Goal: Task Accomplishment & Management: Manage account settings

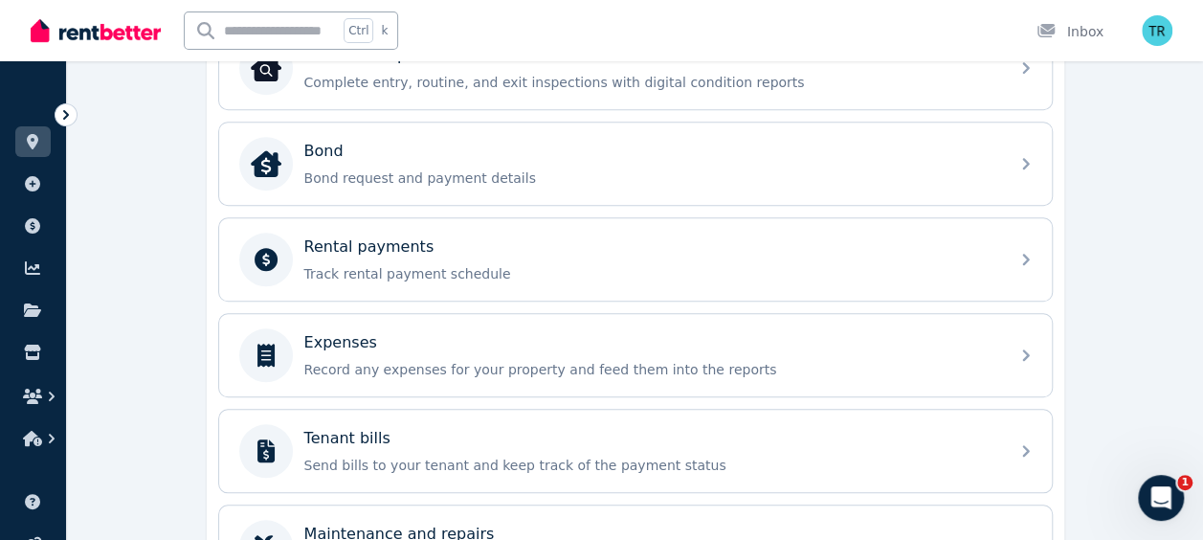
scroll to position [682, 0]
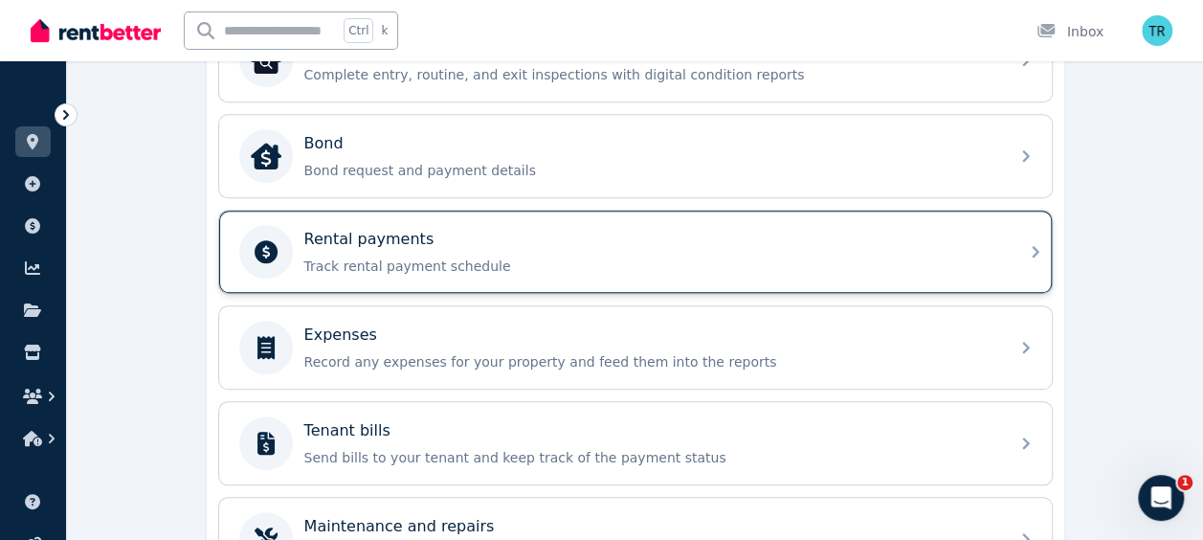
click at [326, 243] on p "Rental payments" at bounding box center [369, 239] width 130 height 23
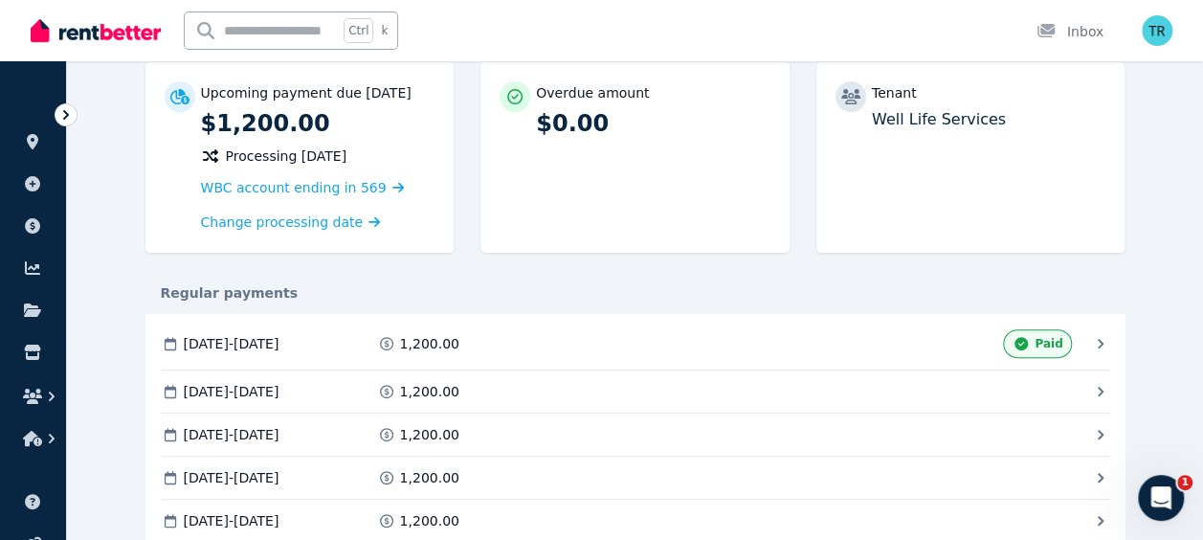
scroll to position [188, 0]
click at [33, 140] on icon at bounding box center [32, 141] width 19 height 15
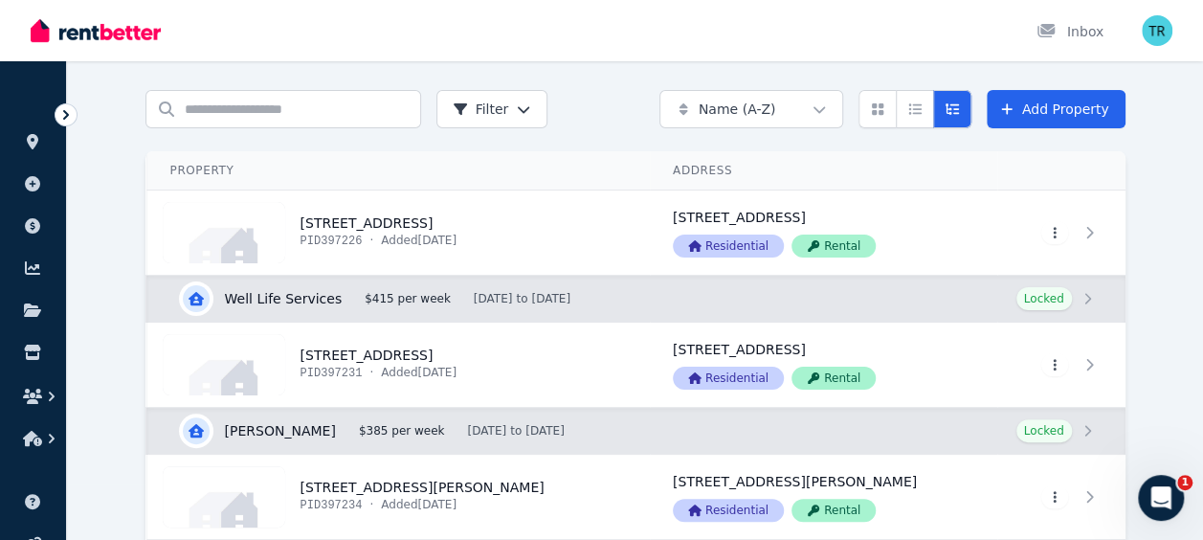
scroll to position [63, 0]
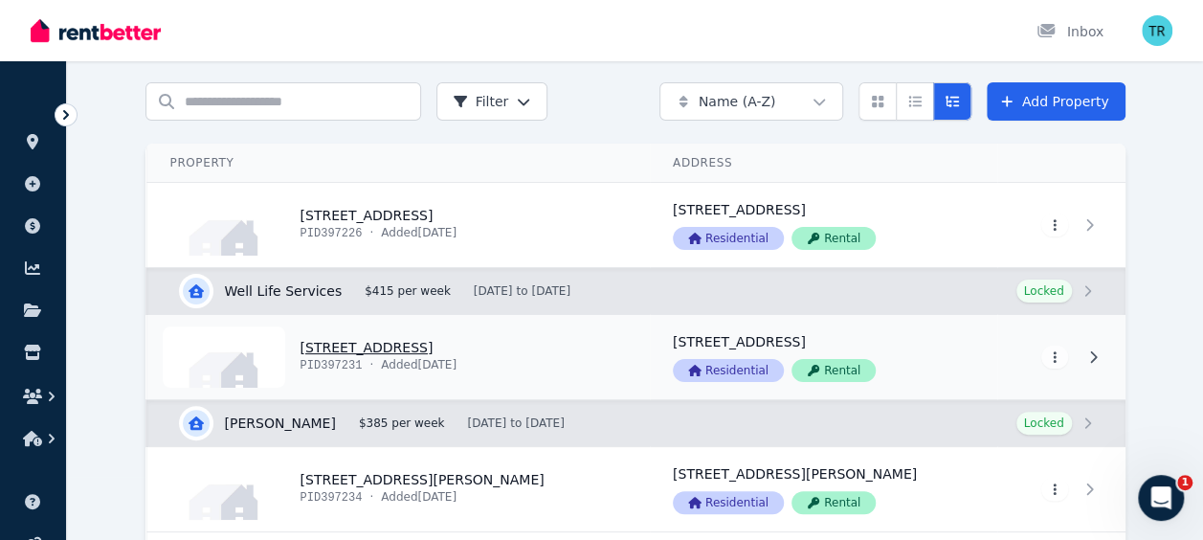
click at [348, 346] on link "View property details" at bounding box center [398, 357] width 502 height 84
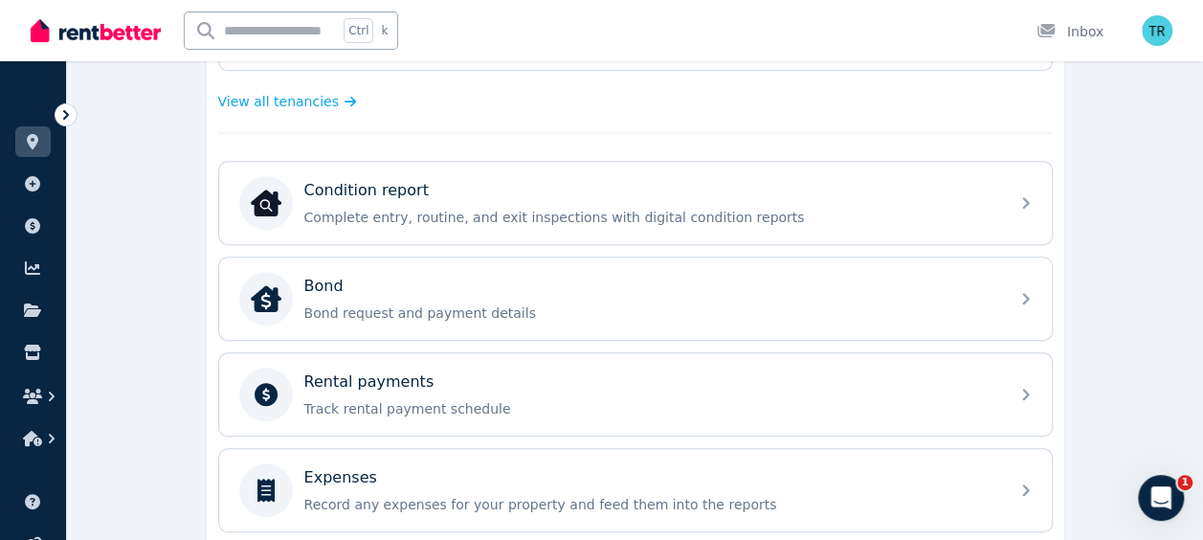
scroll to position [523, 0]
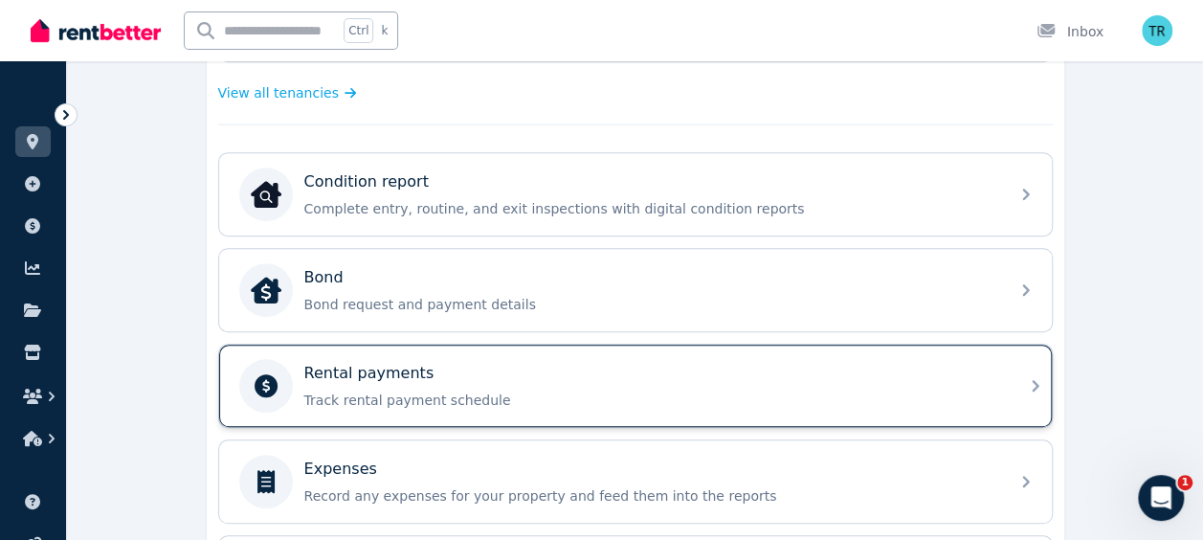
click at [398, 377] on p "Rental payments" at bounding box center [369, 373] width 130 height 23
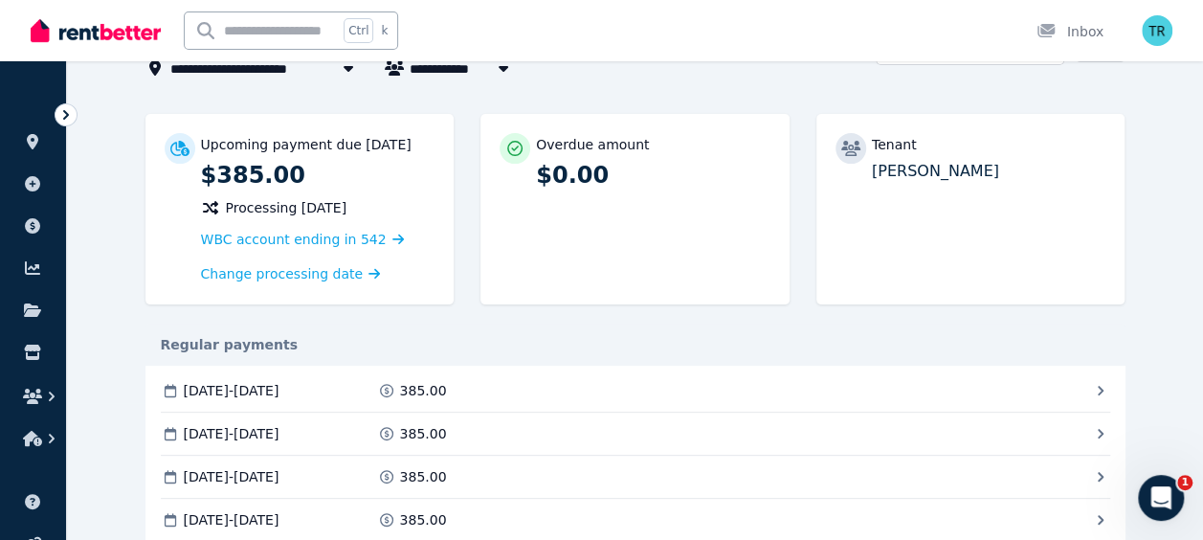
scroll to position [136, 0]
click at [316, 271] on span "Change processing date" at bounding box center [282, 274] width 163 height 19
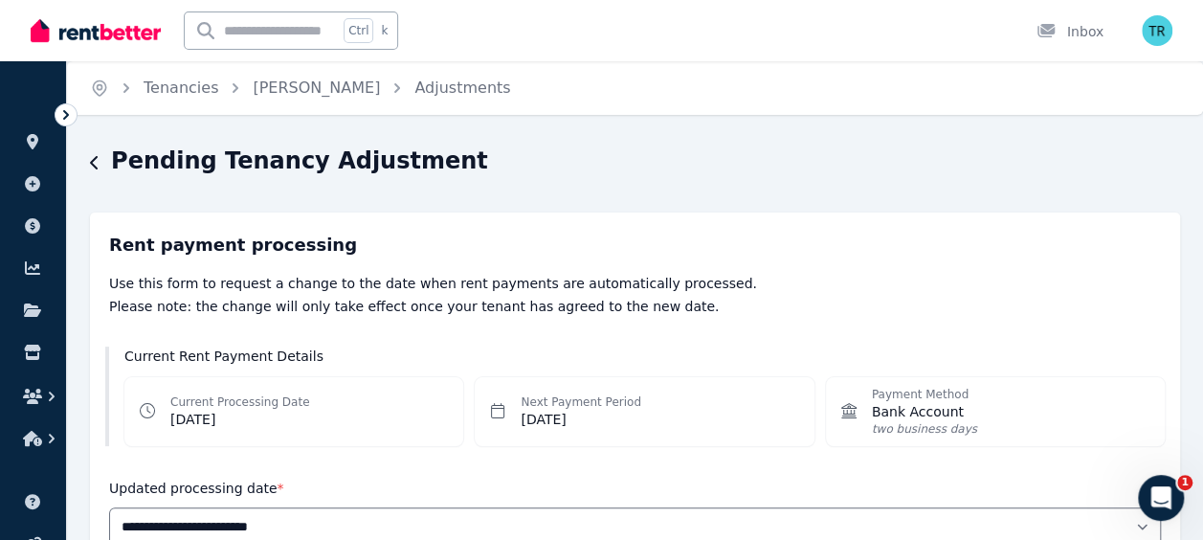
click at [95, 161] on icon "button" at bounding box center [94, 162] width 8 height 13
